Goal: Check status: Check status

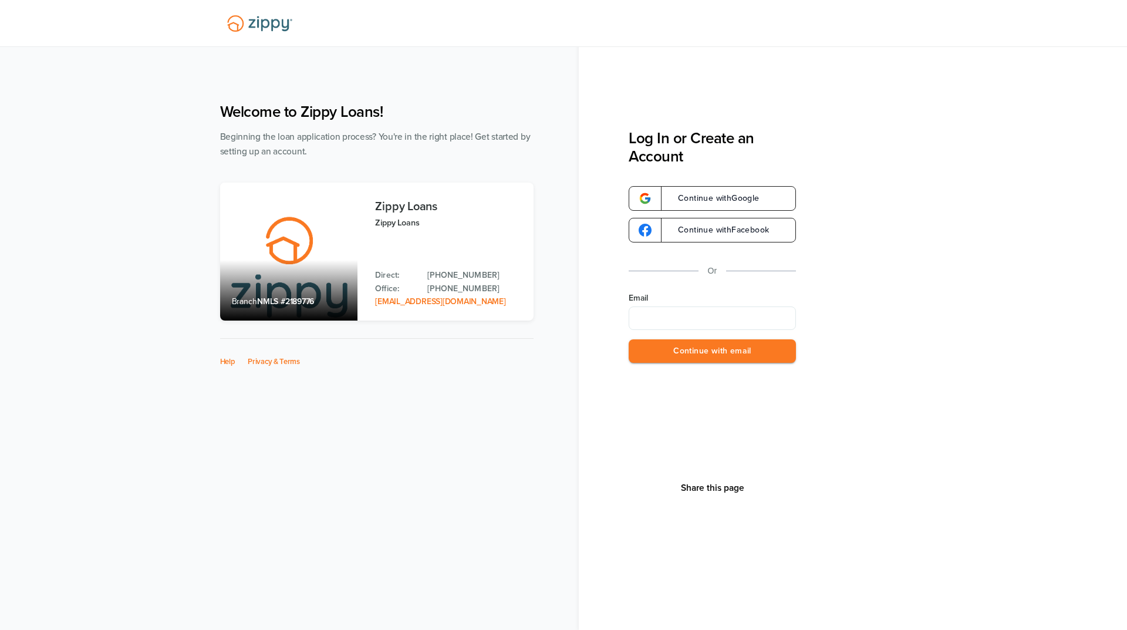
type input "**********"
click at [685, 359] on button "Continue with email" at bounding box center [712, 351] width 167 height 24
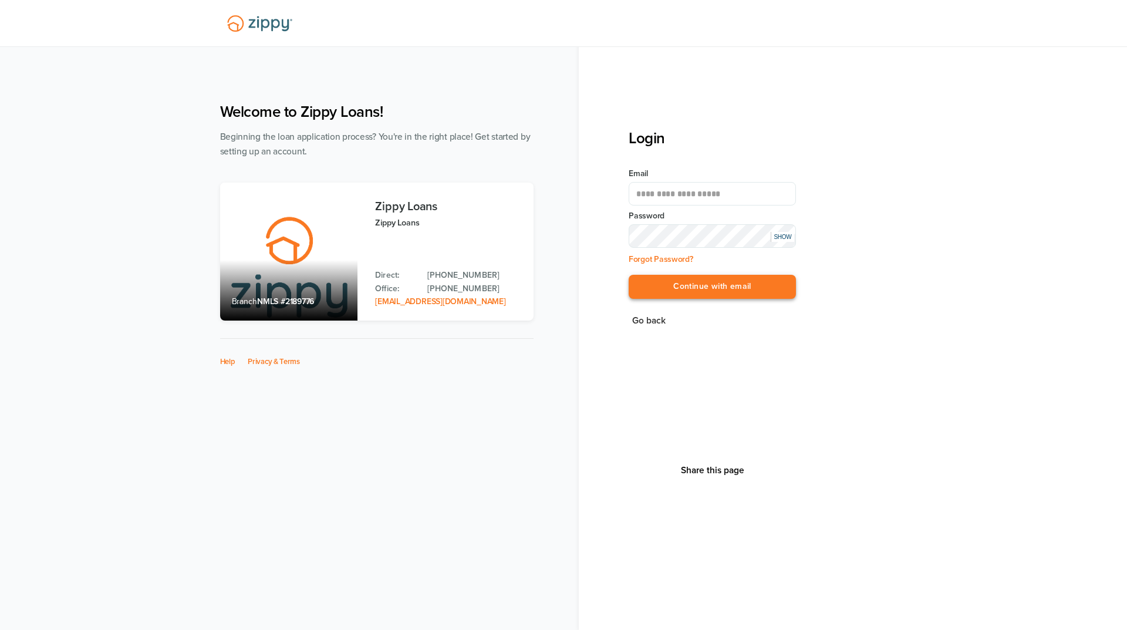
click at [687, 289] on button "Continue with email" at bounding box center [712, 287] width 167 height 24
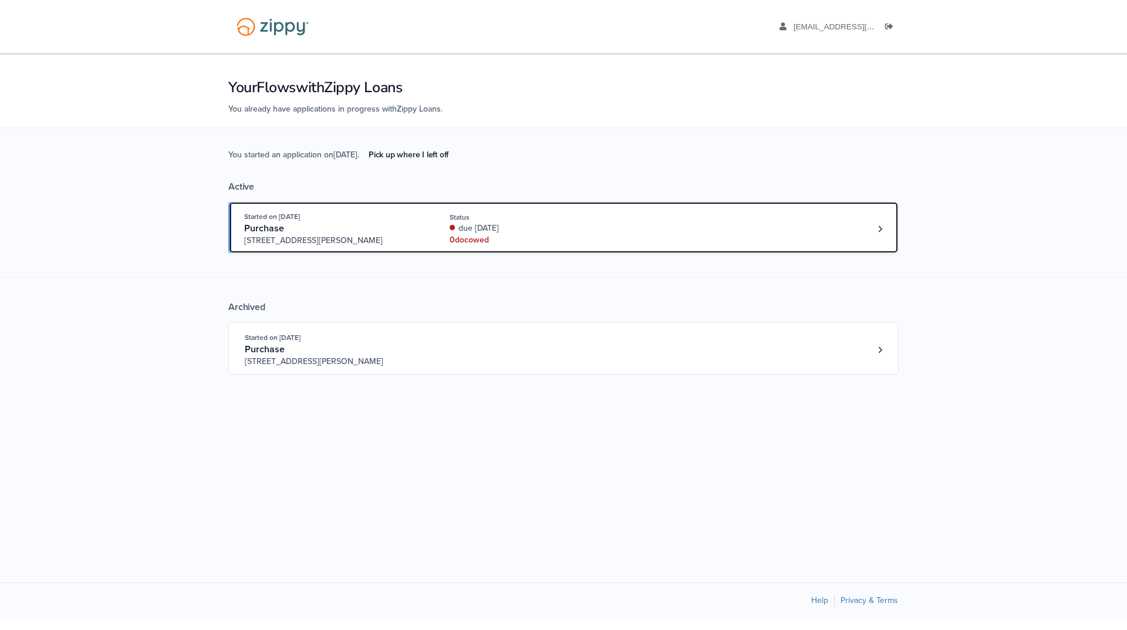
click at [638, 218] on div "Started on [DATE] Purchase [STREET_ADDRESS][PERSON_NAME] Status due [DATE] 0 do…" at bounding box center [557, 229] width 627 height 36
